Goal: Information Seeking & Learning: Learn about a topic

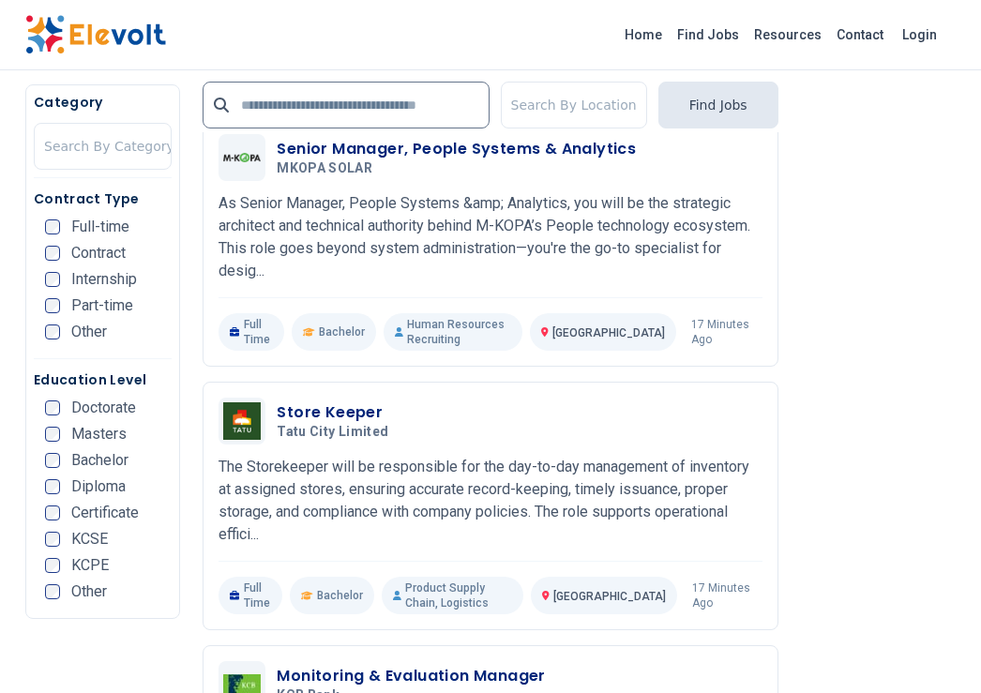
scroll to position [2158, 0]
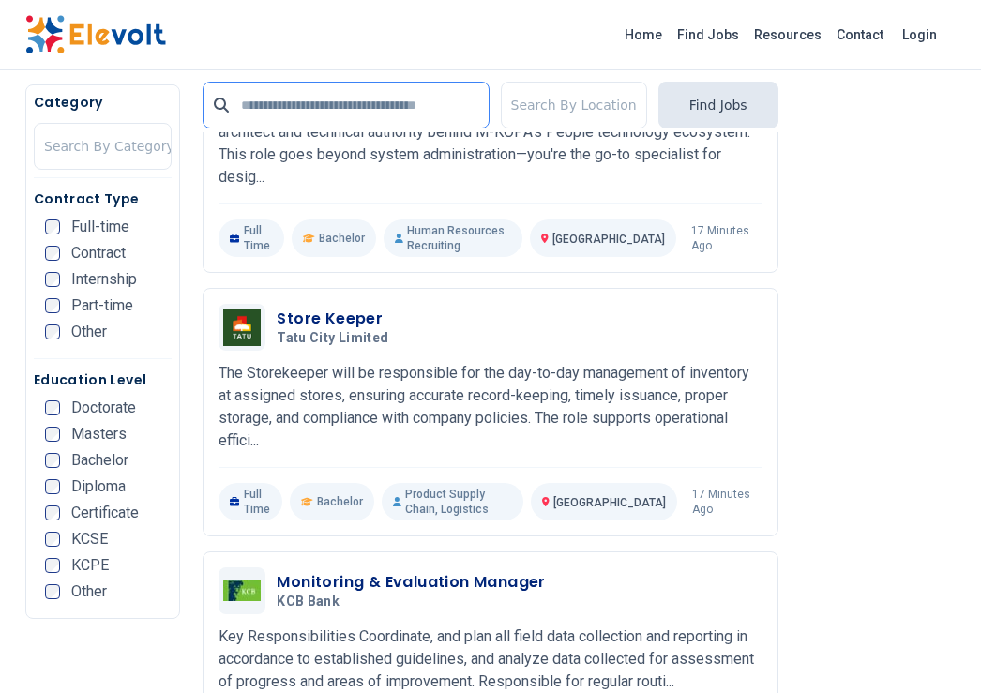
click at [270, 93] on input "text" at bounding box center [346, 105] width 286 height 47
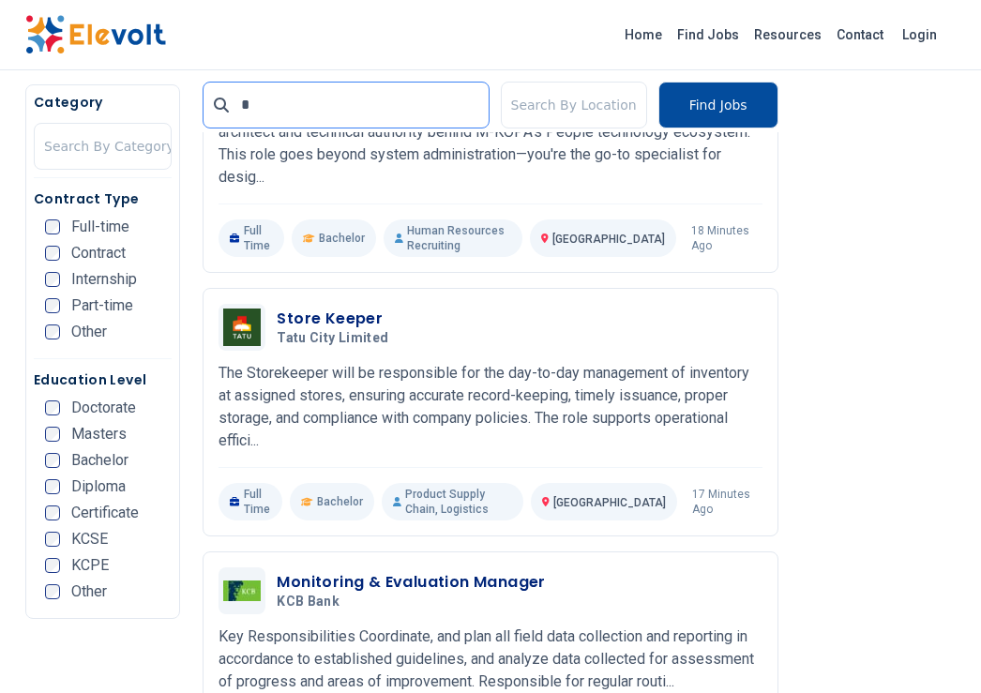
scroll to position [0, 0]
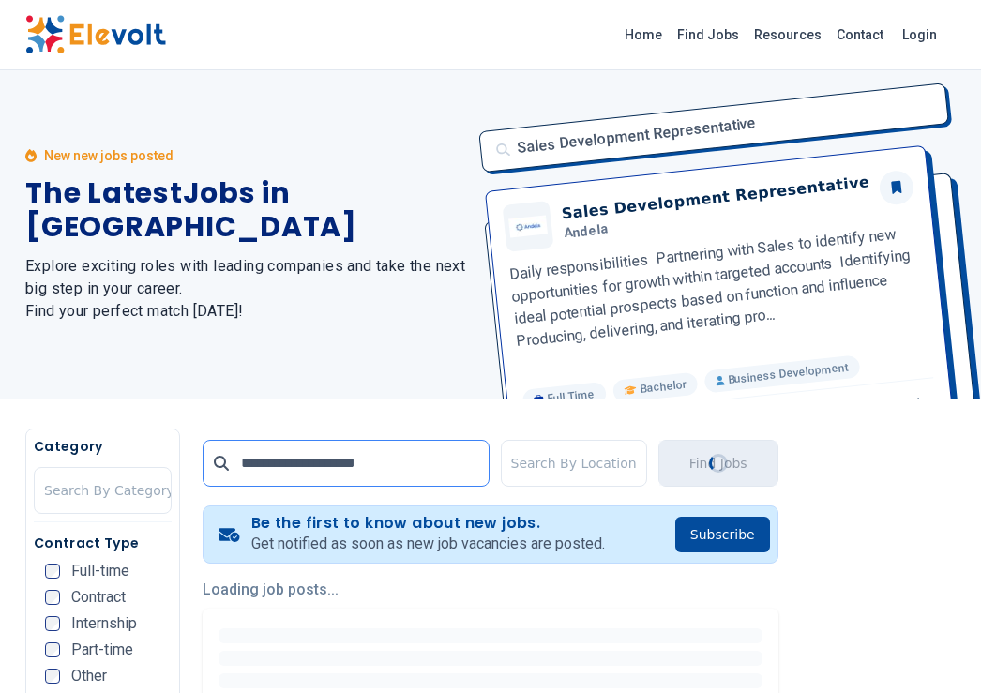
type input "**********"
